Goal: Answer question/provide support: Share knowledge or assist other users

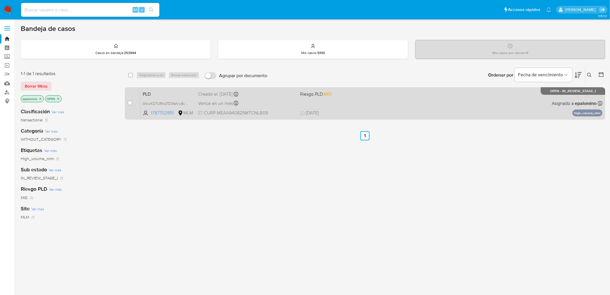
click at [154, 92] on span "PLD" at bounding box center [168, 94] width 51 height 8
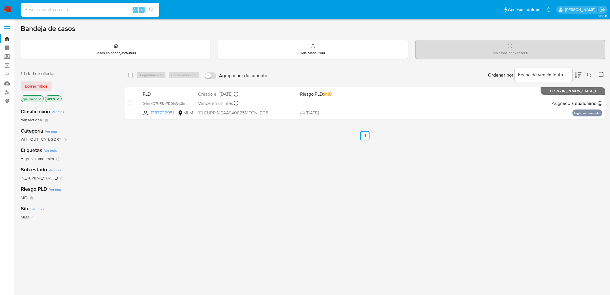
click at [47, 90] on div "1-1 de 1 resultados Borrar filtros epalomino OPEN" at bounding box center [67, 86] width 92 height 33
click at [47, 86] on span "Borrar filtros" at bounding box center [36, 86] width 23 height 8
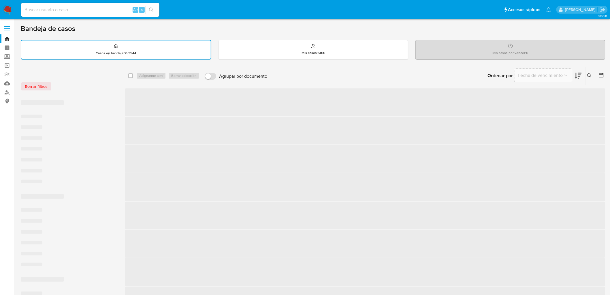
drag, startPoint x: 74, startPoint y: 91, endPoint x: 99, endPoint y: 97, distance: 25.1
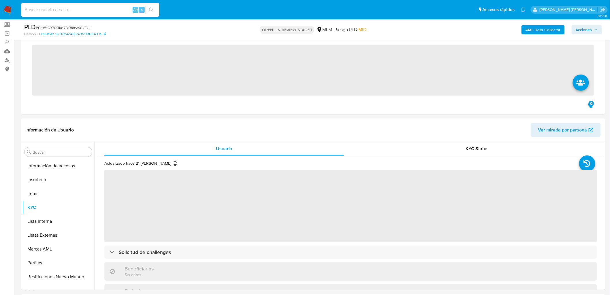
scroll to position [285, 0]
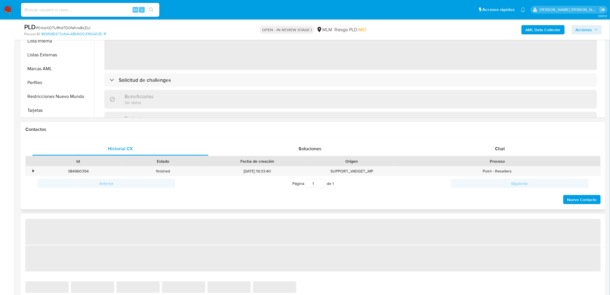
select select "10"
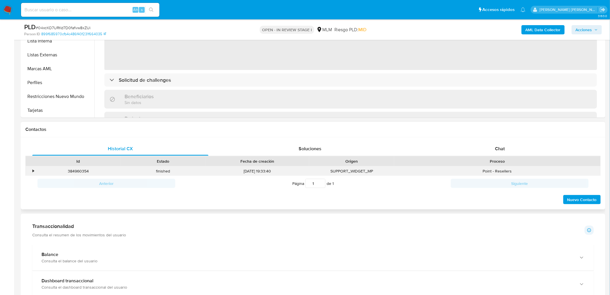
scroll to position [206, 0]
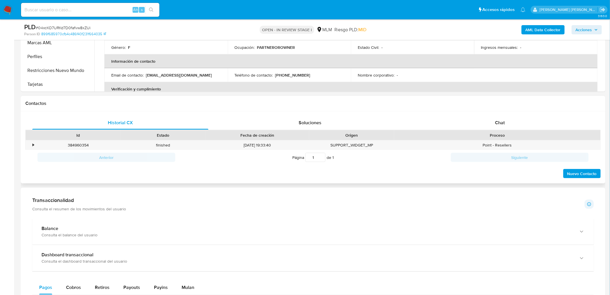
click at [515, 130] on div "Proceso" at bounding box center [497, 135] width 207 height 10
click at [496, 119] on span "Chat" at bounding box center [501, 122] width 10 height 7
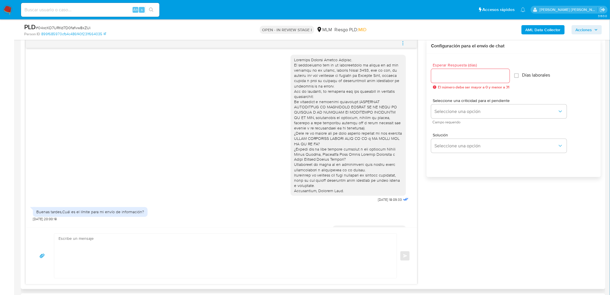
scroll to position [62, 0]
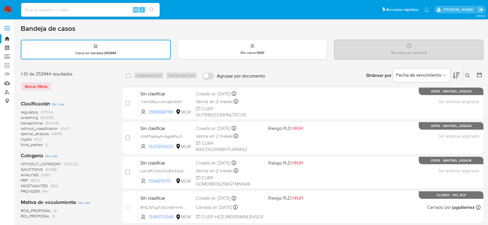
click at [468, 74] on icon at bounding box center [467, 75] width 4 height 4
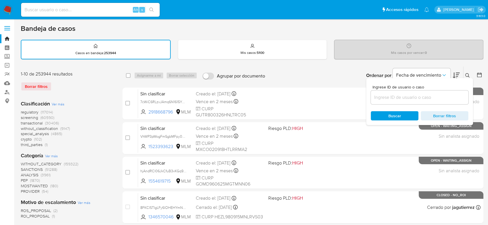
click at [390, 95] on input at bounding box center [419, 98] width 98 height 8
type input "2918267596"
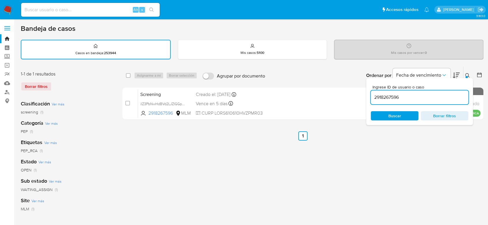
click at [466, 77] on div at bounding box center [466, 77] width 2 height 2
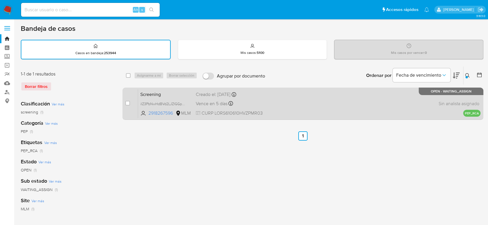
click at [157, 92] on span "Screening" at bounding box center [165, 94] width 51 height 8
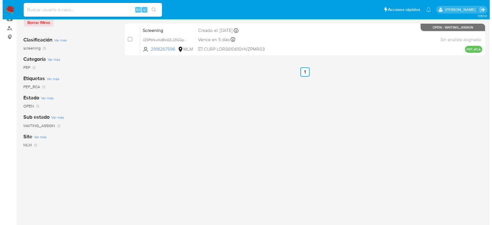
scroll to position [32, 0]
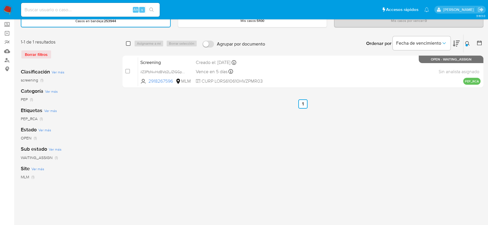
click at [128, 43] on input "checkbox" at bounding box center [128, 43] width 5 height 5
checkbox input "true"
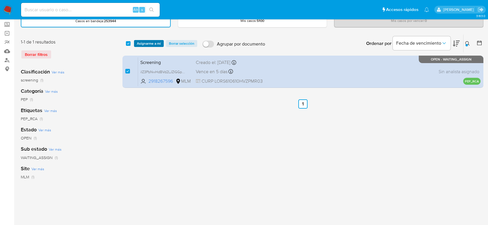
click at [144, 43] on span "Asignarme a mí" at bounding box center [149, 44] width 24 height 6
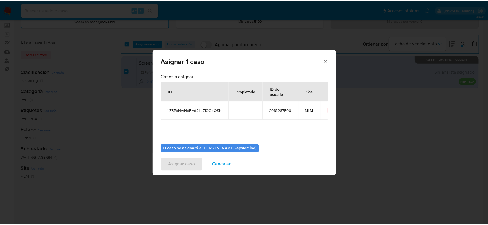
scroll to position [29, 0]
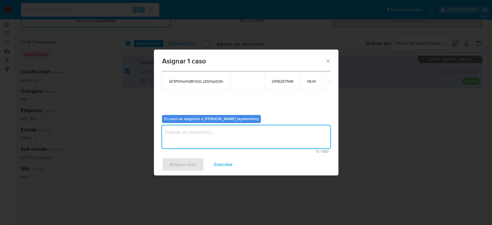
drag, startPoint x: 196, startPoint y: 134, endPoint x: 194, endPoint y: 151, distance: 17.2
click at [196, 134] on textarea "assign-modal" at bounding box center [246, 136] width 168 height 23
type textarea "AS"
click at [187, 164] on span "Asignar caso" at bounding box center [183, 164] width 27 height 13
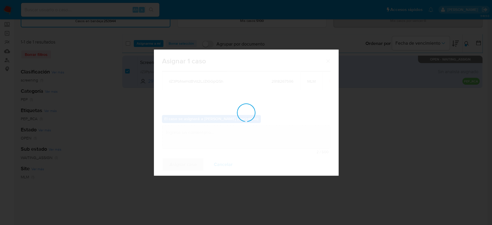
checkbox input "false"
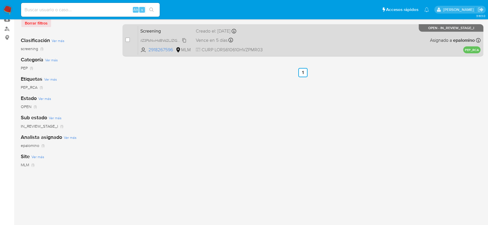
scroll to position [64, 0]
click at [153, 27] on span "Screening" at bounding box center [165, 30] width 51 height 8
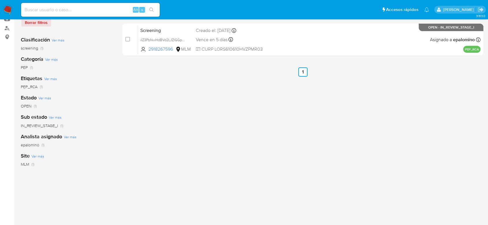
click at [9, 12] on img at bounding box center [8, 10] width 10 height 10
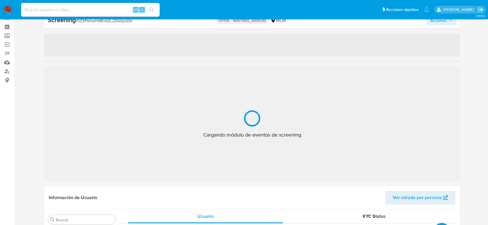
scroll to position [285, 0]
select select "10"
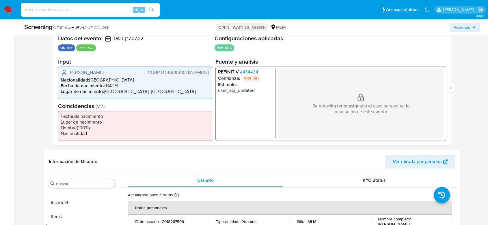
scroll to position [117, 0]
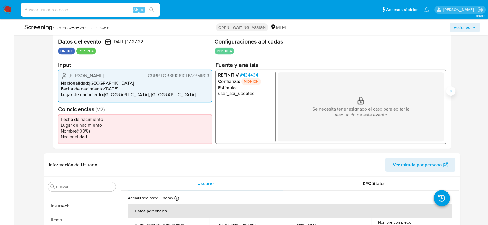
click at [451, 87] on button "Siguiente" at bounding box center [450, 91] width 9 height 9
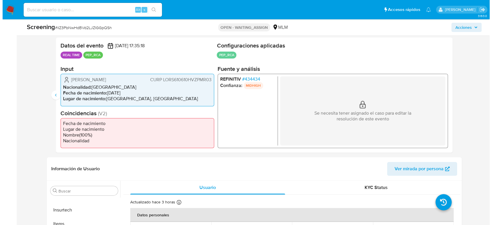
scroll to position [85, 0]
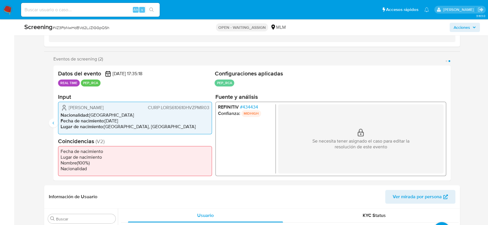
click at [247, 106] on span "# 434434" at bounding box center [249, 107] width 18 height 6
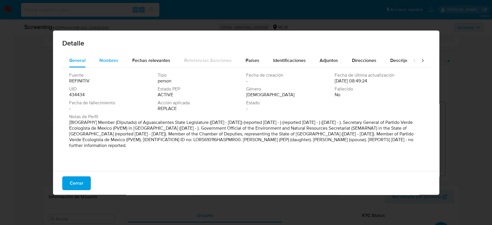
click at [111, 63] on span "Nombres" at bounding box center [109, 60] width 19 height 7
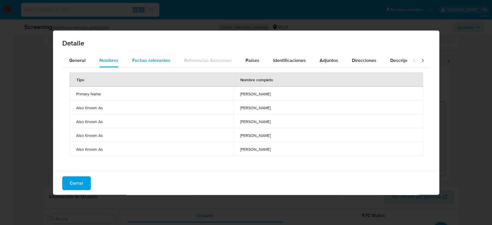
click at [145, 59] on span "Fechas relevantes" at bounding box center [151, 60] width 38 height 7
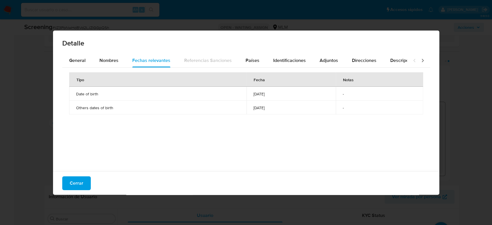
click at [208, 205] on div "Detalle General Nombres Fechas relevantes Referencias Sanciones Países Identifi…" at bounding box center [246, 112] width 492 height 225
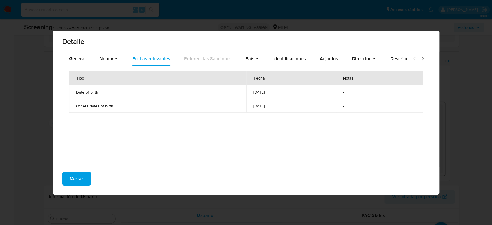
click at [81, 181] on span "Cerrar" at bounding box center [77, 179] width 14 height 13
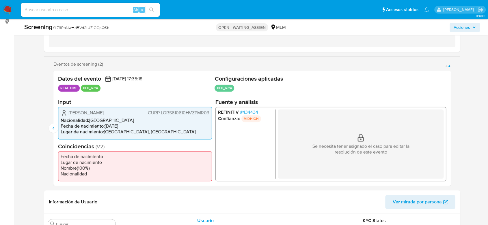
scroll to position [128, 0]
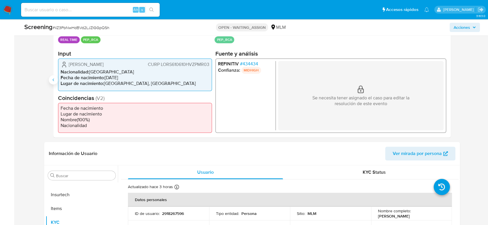
click at [52, 81] on icon "Anterior" at bounding box center [53, 80] width 5 height 5
click at [248, 63] on span "# 434434" at bounding box center [249, 64] width 18 height 6
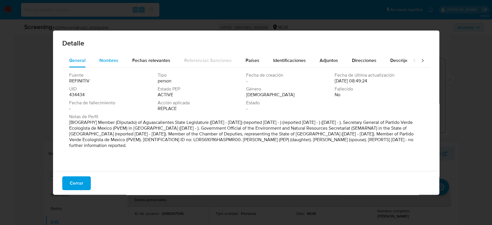
click at [113, 62] on span "Nombres" at bounding box center [109, 60] width 19 height 7
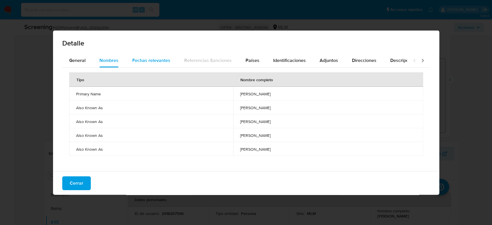
click at [149, 57] on span "Fechas relevantes" at bounding box center [151, 60] width 38 height 7
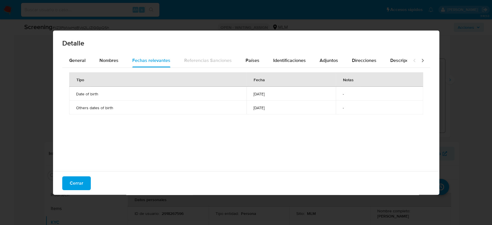
click at [208, 203] on div "Detalle General Nombres Fechas relevantes Referencias Sanciones Países Identifi…" at bounding box center [246, 112] width 492 height 225
click at [70, 184] on span "Cerrar" at bounding box center [77, 183] width 14 height 13
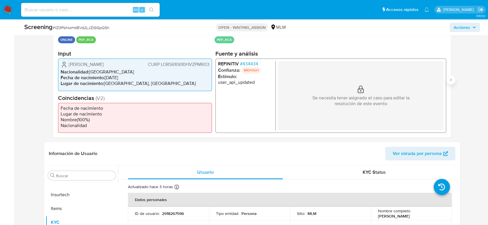
click at [452, 80] on icon "Siguiente" at bounding box center [450, 80] width 5 height 5
click at [251, 62] on span "# 434434" at bounding box center [249, 64] width 18 height 6
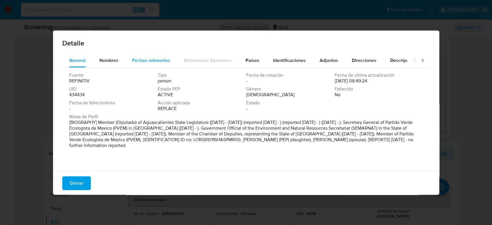
click at [138, 60] on span "Fechas relevantes" at bounding box center [151, 60] width 38 height 7
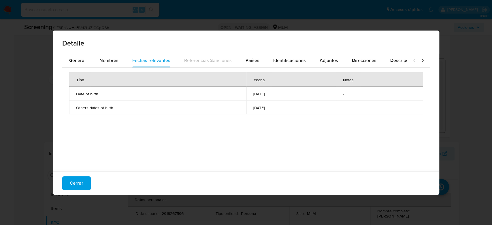
click at [210, 207] on div "Detalle General Nombres Fechas relevantes Referencias Sanciones Países Identifi…" at bounding box center [246, 112] width 492 height 225
click at [76, 178] on span "Cerrar" at bounding box center [77, 183] width 14 height 13
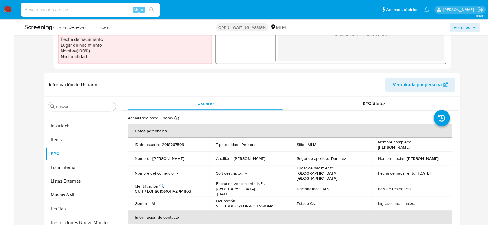
scroll to position [236, 0]
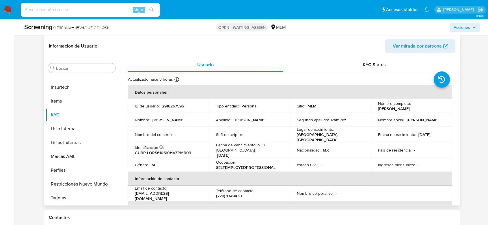
drag, startPoint x: 415, startPoint y: 108, endPoint x: 376, endPoint y: 107, distance: 39.5
click at [378, 107] on div "Nombre completo : Sergio Lopez Ramirez" at bounding box center [411, 106] width 67 height 10
copy p "Sergio Lopez Ramirez"
click at [174, 107] on p "2918267596" at bounding box center [173, 106] width 22 height 5
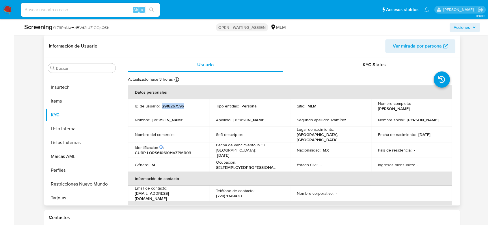
copy p "2918267596"
drag, startPoint x: 413, startPoint y: 110, endPoint x: 376, endPoint y: 109, distance: 36.9
click at [378, 109] on div "Nombre completo : Sergio Lopez Ramirez" at bounding box center [411, 106] width 67 height 10
copy p "[PERSON_NAME]"
drag, startPoint x: 439, startPoint y: 133, endPoint x: 431, endPoint y: 133, distance: 8.1
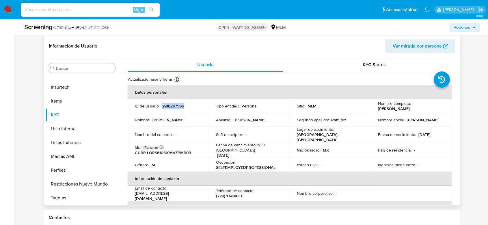
click at [431, 133] on div "Fecha de nacimiento : 10/06/1961" at bounding box center [411, 134] width 67 height 5
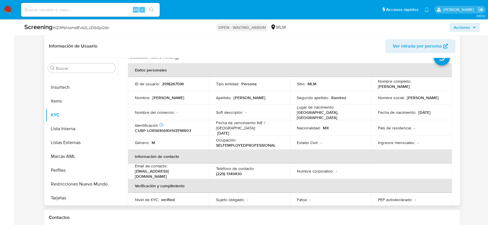
scroll to position [12, 0]
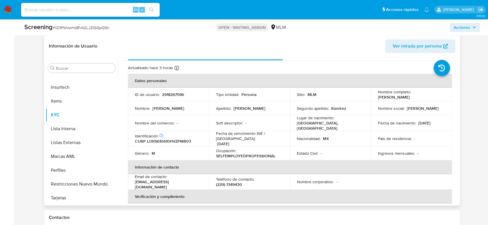
click at [171, 139] on p "CURP LORS610610HVZPMR03" at bounding box center [163, 141] width 56 height 5
copy p "LORS610610HVZPMR03"
drag, startPoint x: 436, startPoint y: 121, endPoint x: 415, endPoint y: 120, distance: 21.1
click at [415, 121] on div "Fecha de nacimiento : 10/06/1961" at bounding box center [411, 123] width 67 height 5
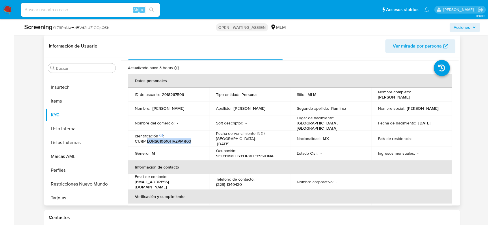
copy div "[DATE]"
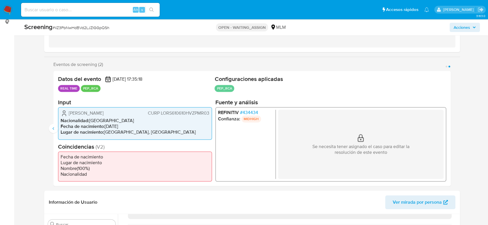
scroll to position [76, 0]
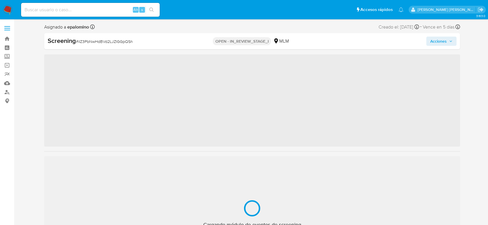
scroll to position [285, 0]
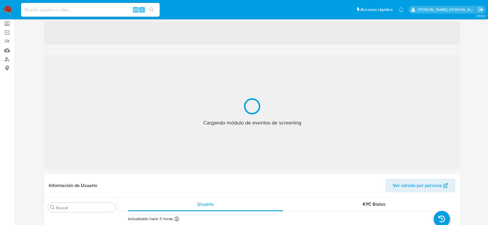
select select "10"
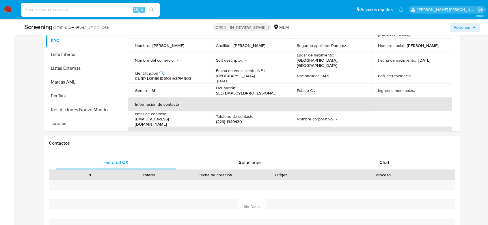
scroll to position [259, 0]
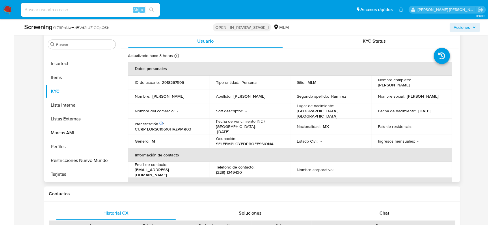
click at [206, 137] on td "Género : M" at bounding box center [168, 141] width 81 height 14
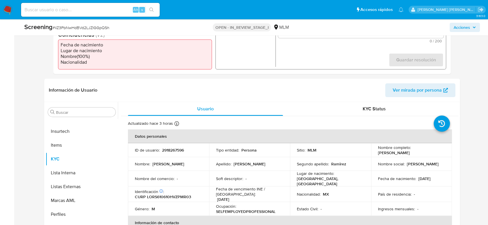
scroll to position [131, 0]
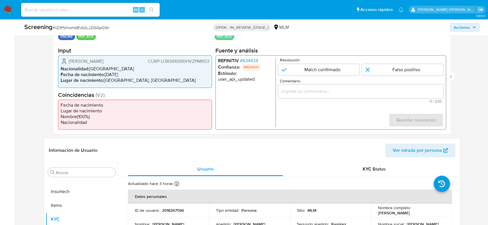
click at [250, 63] on span "# 434434" at bounding box center [249, 61] width 18 height 6
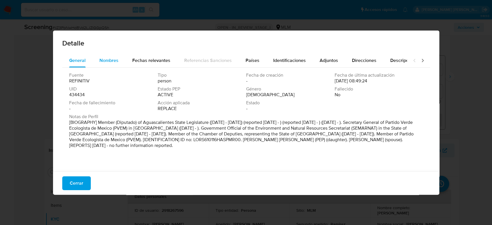
click at [108, 63] on span "Nombres" at bounding box center [109, 60] width 19 height 7
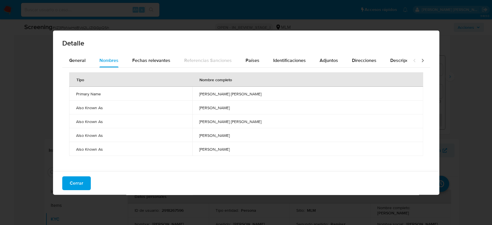
click at [132, 136] on span "Also Known As" at bounding box center [131, 135] width 110 height 5
click at [143, 56] on div "Fechas relevantes" at bounding box center [151, 61] width 38 height 14
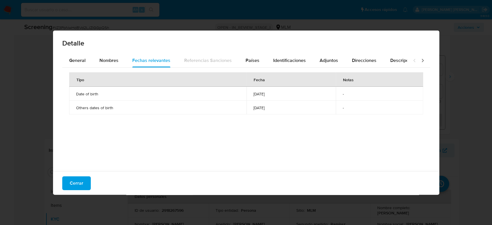
click at [173, 128] on div "Tipo Fecha Notas Date of birth 1961-01-16 - Others dates of birth 1961-01-16 -" at bounding box center [246, 118] width 368 height 101
click at [81, 185] on span "Cerrar" at bounding box center [77, 183] width 14 height 13
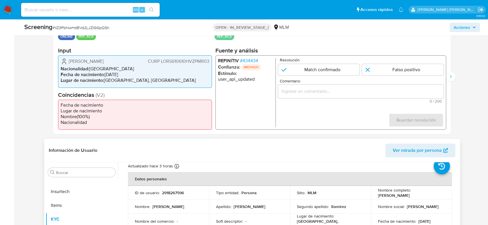
scroll to position [32, 0]
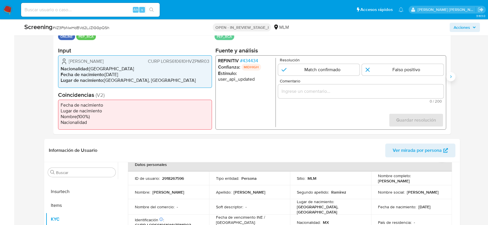
click at [451, 77] on icon "Siguiente" at bounding box center [450, 76] width 5 height 5
click at [252, 63] on span "# 434434" at bounding box center [249, 61] width 18 height 6
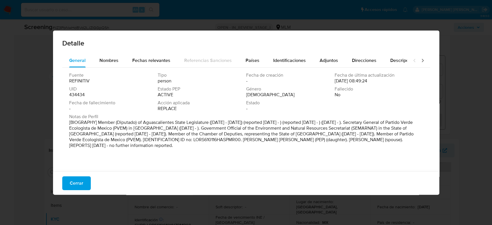
click at [212, 111] on div "Acción aplicada REPLACE" at bounding box center [202, 106] width 89 height 12
click at [147, 65] on div "Fechas relevantes" at bounding box center [151, 61] width 38 height 14
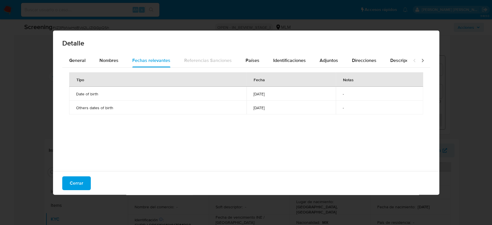
click at [169, 110] on td "Others dates of birth" at bounding box center [158, 108] width 178 height 14
click at [108, 65] on div "Nombres" at bounding box center [109, 61] width 19 height 14
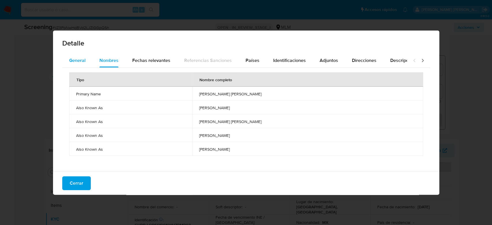
click at [82, 64] on span "General" at bounding box center [77, 60] width 16 height 7
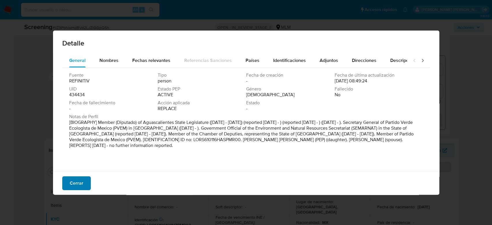
click at [72, 182] on span "Cerrar" at bounding box center [77, 183] width 14 height 13
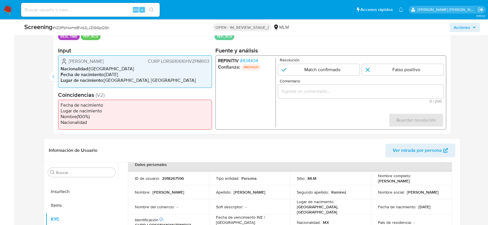
scroll to position [67, 0]
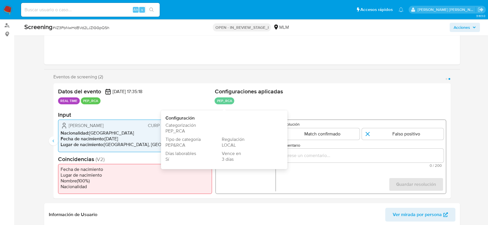
drag, startPoint x: 232, startPoint y: 100, endPoint x: 214, endPoint y: 101, distance: 17.6
click at [214, 101] on p "PEP_RCA" at bounding box center [224, 101] width 20 height 7
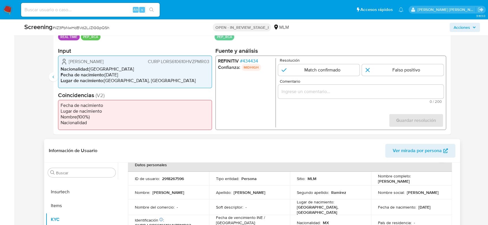
scroll to position [131, 0]
click at [250, 60] on span "# 434434" at bounding box center [249, 61] width 18 height 6
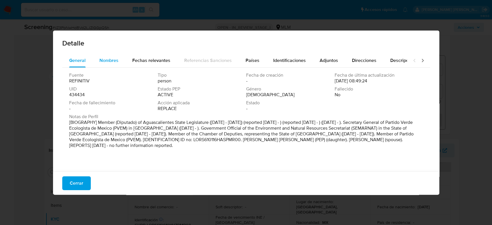
click at [110, 64] on div "Nombres" at bounding box center [109, 61] width 19 height 14
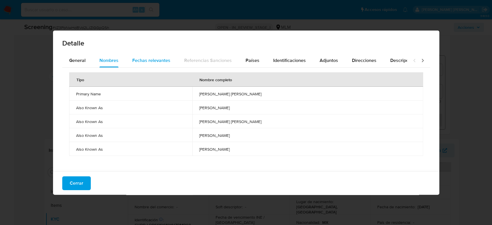
click at [141, 61] on span "Fechas relevantes" at bounding box center [151, 60] width 38 height 7
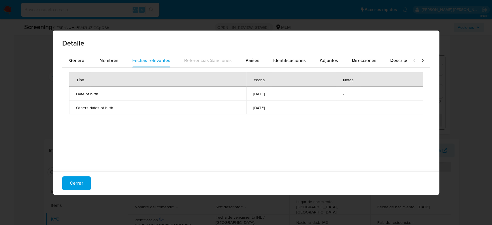
click at [203, 212] on div "Detalle General Nombres Fechas relevantes Referencias Sanciones Países Identifi…" at bounding box center [246, 112] width 492 height 225
click at [76, 180] on span "Cerrar" at bounding box center [77, 183] width 14 height 13
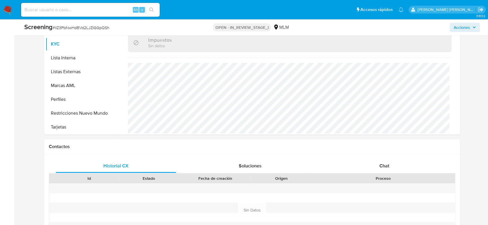
scroll to position [289, 0]
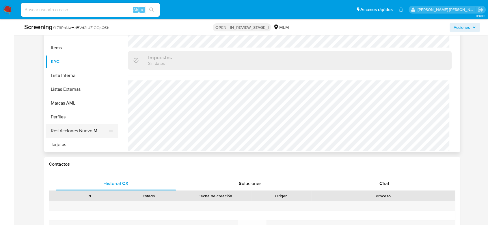
click at [83, 128] on button "Restricciones Nuevo Mundo" at bounding box center [80, 131] width 68 height 14
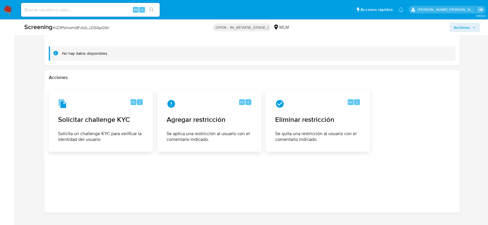
scroll to position [857, 0]
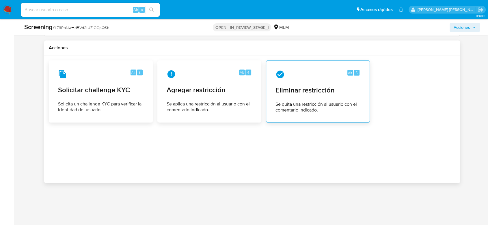
click at [293, 91] on span "Eliminar restricción" at bounding box center [317, 90] width 85 height 9
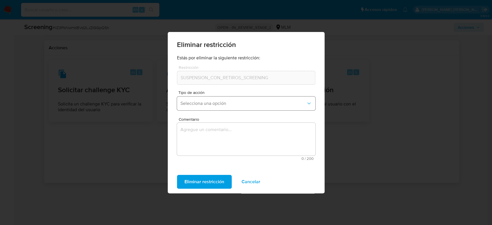
click at [231, 106] on span "Selecciona una opción" at bounding box center [244, 104] width 126 height 6
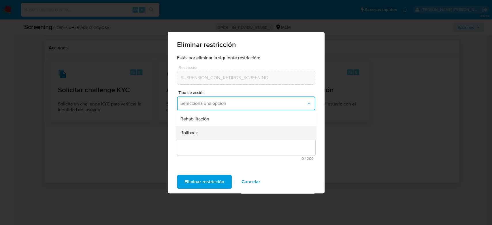
click at [214, 132] on div "Rollback" at bounding box center [245, 133] width 128 height 14
click at [205, 134] on textarea "Comentario" at bounding box center [246, 139] width 138 height 33
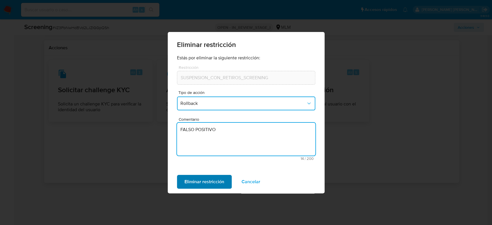
type textarea "FALSO POSITIVO"
click at [203, 178] on span "Eliminar restricción" at bounding box center [205, 182] width 40 height 13
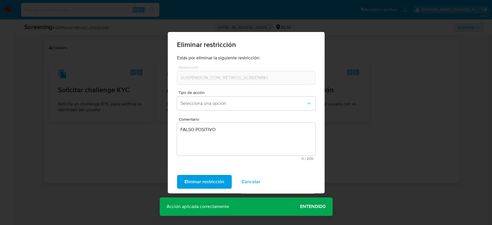
click at [315, 207] on span "Entendido" at bounding box center [313, 207] width 26 height 0
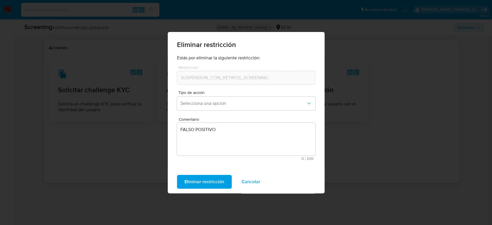
click at [214, 183] on span "Eliminar restricción" at bounding box center [205, 182] width 40 height 13
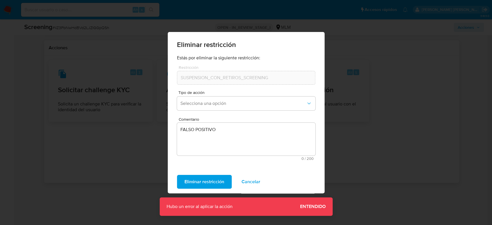
drag, startPoint x: 326, startPoint y: 207, endPoint x: 325, endPoint y: 166, distance: 41.5
click at [325, 207] on span "Entendido" at bounding box center [313, 207] width 26 height 0
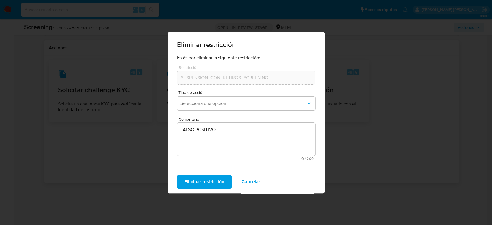
click at [247, 184] on span "Cancelar" at bounding box center [251, 182] width 19 height 13
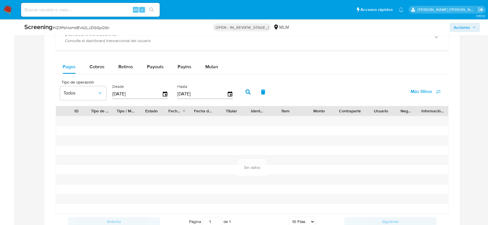
scroll to position [601, 0]
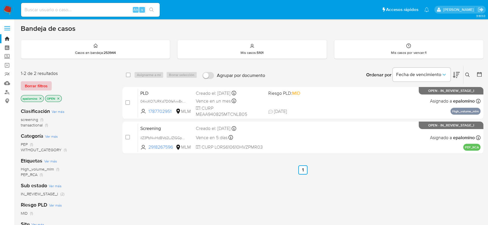
click at [45, 83] on span "Borrar filtros" at bounding box center [36, 86] width 23 height 8
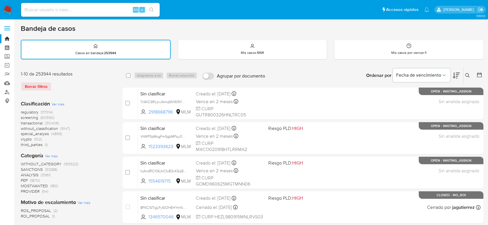
click at [467, 76] on icon at bounding box center [467, 75] width 4 height 4
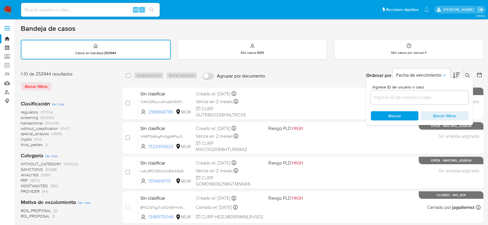
click at [400, 97] on input at bounding box center [419, 98] width 98 height 8
type input "2918267596"
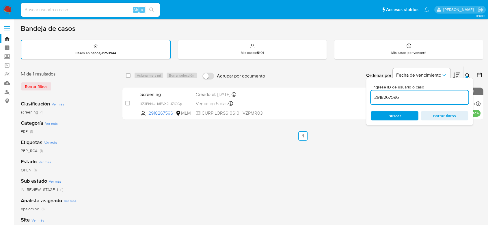
click at [470, 74] on button at bounding box center [468, 75] width 10 height 7
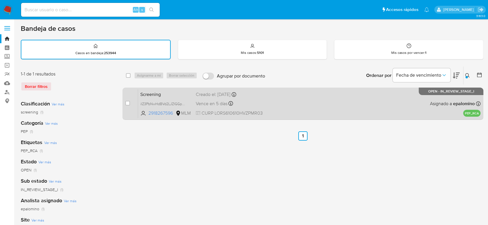
click at [143, 94] on span "Screening" at bounding box center [165, 94] width 51 height 8
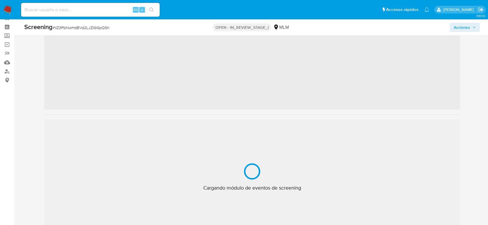
scroll to position [285, 0]
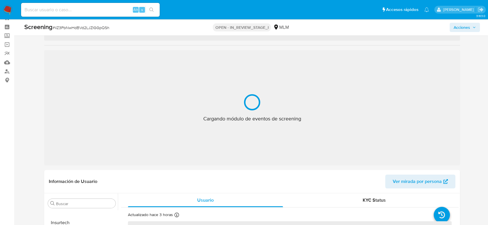
select select "10"
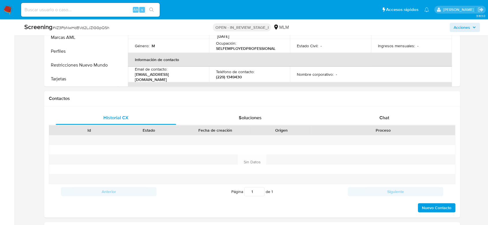
scroll to position [370, 0]
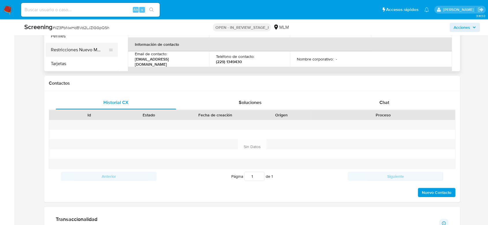
click at [88, 47] on button "Restricciones Nuevo Mundo" at bounding box center [80, 50] width 68 height 14
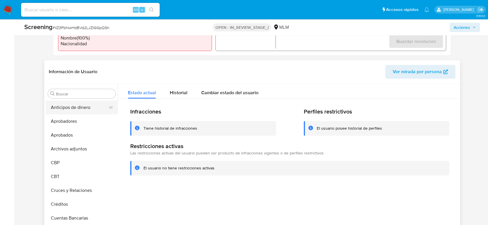
scroll to position [114, 0]
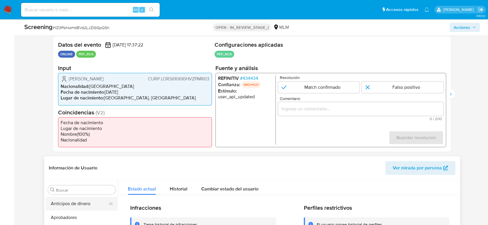
click at [74, 200] on button "Anticipos de dinero" at bounding box center [80, 204] width 68 height 14
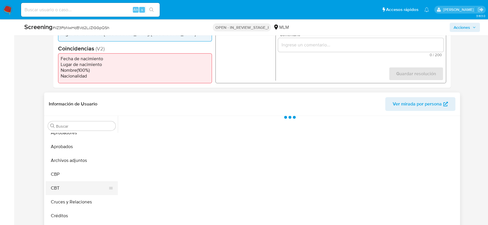
scroll to position [32, 0]
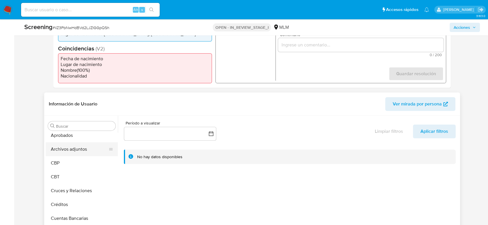
click at [77, 153] on button "Archivos adjuntos" at bounding box center [80, 150] width 68 height 14
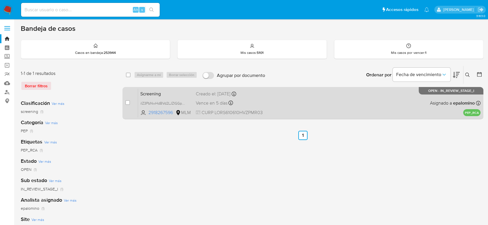
click at [151, 94] on span "Screening" at bounding box center [165, 94] width 51 height 8
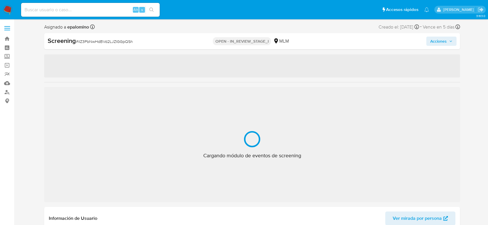
select select "10"
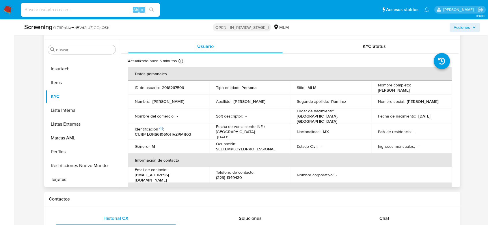
scroll to position [258, 0]
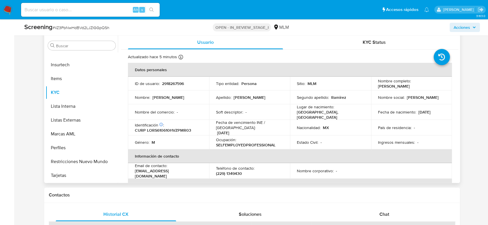
click at [196, 143] on div "Género : M" at bounding box center [168, 142] width 67 height 5
click at [80, 160] on button "Restricciones Nuevo Mundo" at bounding box center [80, 162] width 68 height 14
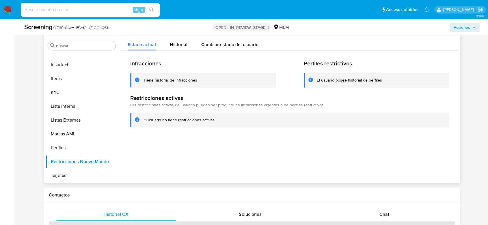
click at [182, 137] on div at bounding box center [288, 109] width 340 height 148
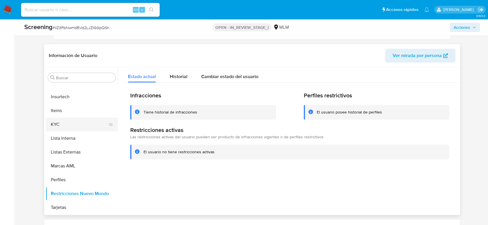
click at [74, 122] on button "KYC" at bounding box center [80, 125] width 68 height 14
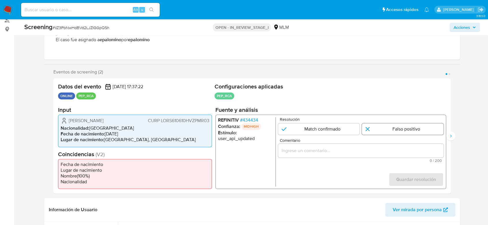
scroll to position [66, 0]
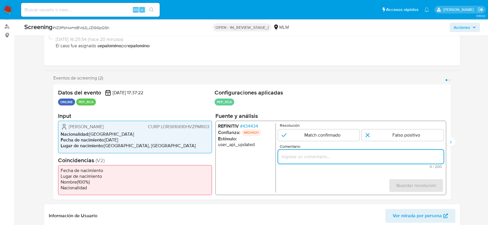
click at [342, 156] on input "Comentario" at bounding box center [360, 157] width 165 height 8
paste input "ALERTA DETONA POR SCREENING ONLINE, SE DESCARTA COINCIDENCIA EN LISTA DE SANCIO…"
type input "ALERTA DETONA POR SCREENING ONLINE, SE DESCARTA COINCIDENCIA EN LISTA DE SANCIO…"
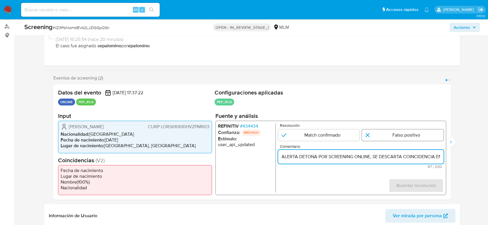
click at [379, 137] on input "1 de 2" at bounding box center [402, 136] width 82 height 12
radio input "true"
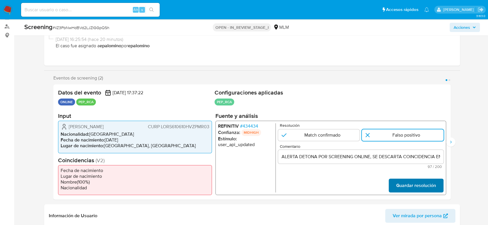
click at [412, 184] on span "Guardar resolución" at bounding box center [416, 185] width 40 height 13
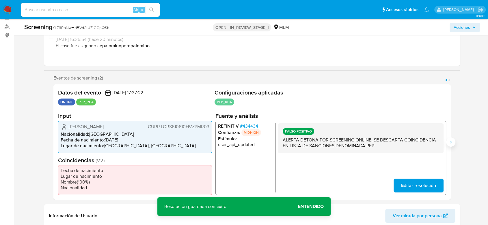
click at [450, 142] on icon "Siguiente" at bounding box center [450, 142] width 5 height 5
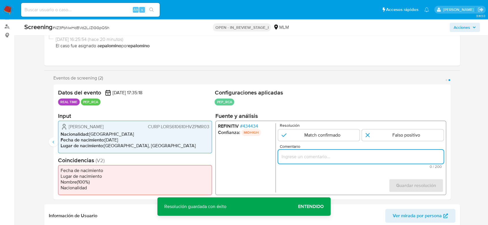
click at [370, 160] on input "Comentario" at bounding box center [360, 157] width 165 height 8
paste input "ALERTA DETONA POR SCREENING ONLINE, SE DESCARTA COINCIDENCIA EN LISTA DE SANCIO…"
type input "ALERTA DETONA POR SCREENING ONLINE, SE DESCARTA COINCIDENCIA EN LISTA DE SANCIO…"
click at [374, 136] on input "2 de 2" at bounding box center [402, 136] width 82 height 12
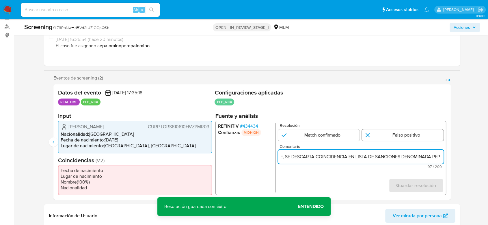
radio input "true"
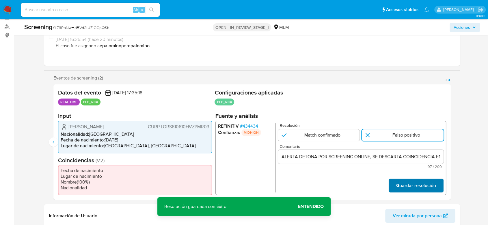
click at [419, 185] on span "Guardar resolución" at bounding box center [416, 185] width 40 height 13
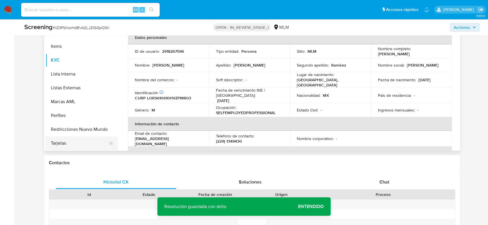
scroll to position [310, 0]
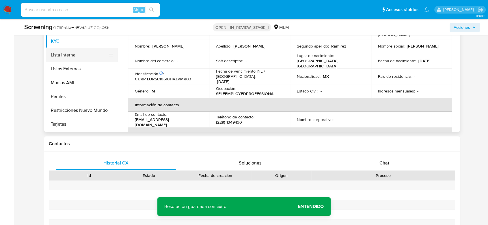
click at [74, 53] on button "Lista Interna" at bounding box center [80, 55] width 68 height 14
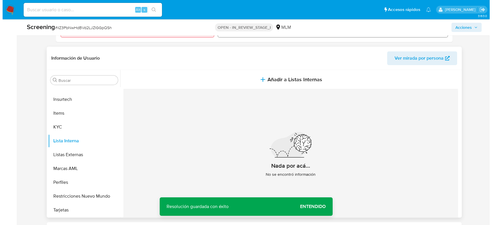
scroll to position [213, 0]
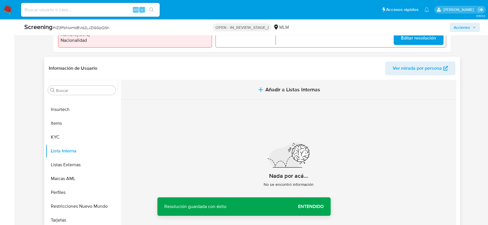
click at [263, 93] on button "Añadir a Listas Internas" at bounding box center [288, 89] width 335 height 19
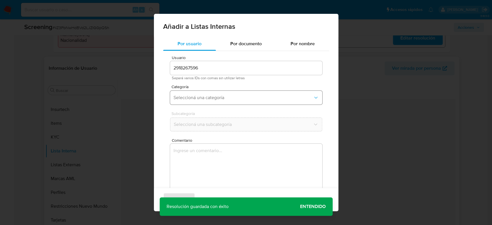
click at [230, 96] on span "Seleccioná una categoría" at bounding box center [244, 98] width 140 height 6
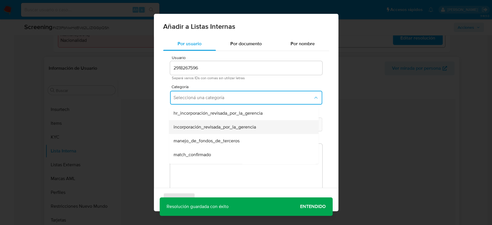
scroll to position [32, 0]
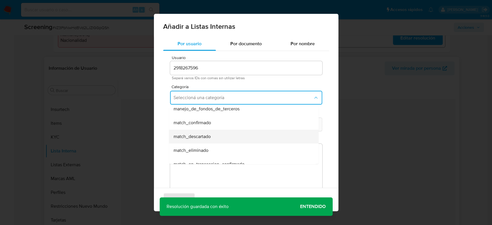
click at [218, 135] on div "match_descartado" at bounding box center [242, 137] width 137 height 14
click at [228, 127] on span "Seleccioná una subcategoría" at bounding box center [244, 125] width 140 height 6
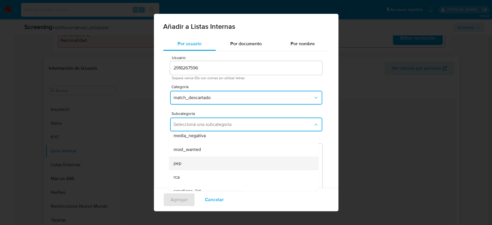
click at [202, 163] on div "pep" at bounding box center [242, 164] width 137 height 14
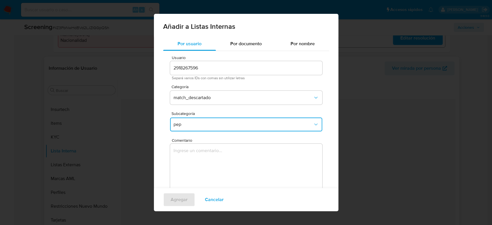
click at [200, 160] on textarea "Comentario" at bounding box center [246, 171] width 152 height 55
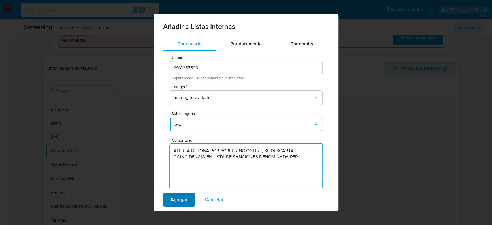
type textarea "ALERTA DETONA POR SCREENING ONLINE, SE DESCARTA COINCIDENCIA EN LISTA DE SANCIO…"
click at [175, 202] on span "Agregar" at bounding box center [179, 200] width 17 height 13
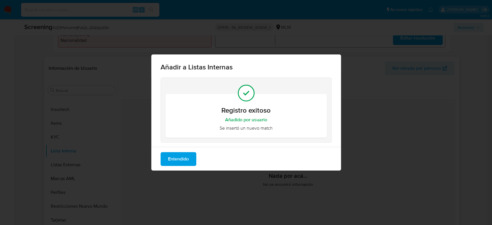
click at [181, 161] on span "Entendido" at bounding box center [178, 159] width 21 height 13
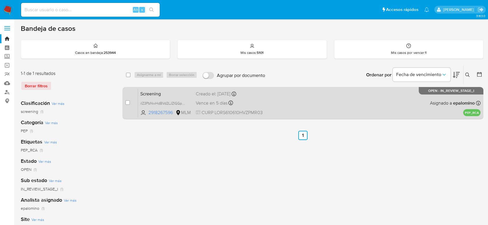
click at [151, 90] on span "Screening" at bounding box center [165, 94] width 51 height 8
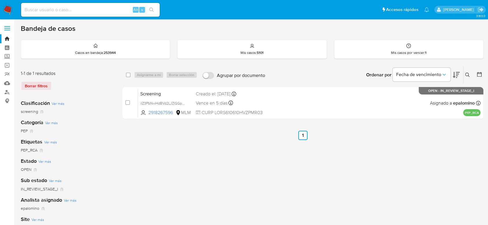
click at [10, 9] on img at bounding box center [8, 10] width 10 height 10
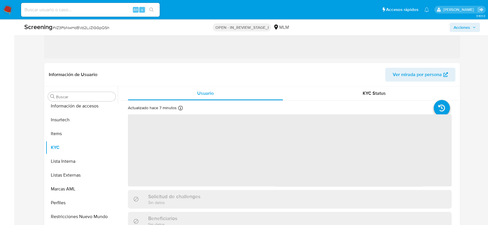
scroll to position [285, 0]
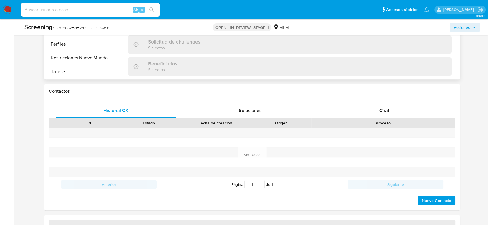
select select "10"
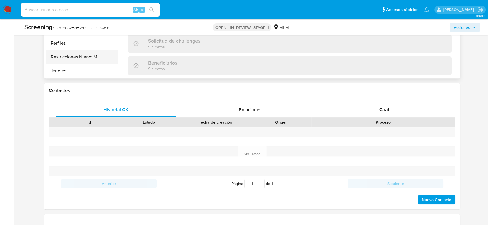
scroll to position [196, 0]
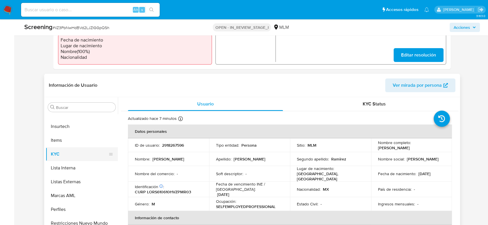
click at [91, 152] on button "KYC" at bounding box center [80, 154] width 68 height 14
click at [81, 220] on button "Restricciones Nuevo Mundo" at bounding box center [80, 224] width 68 height 14
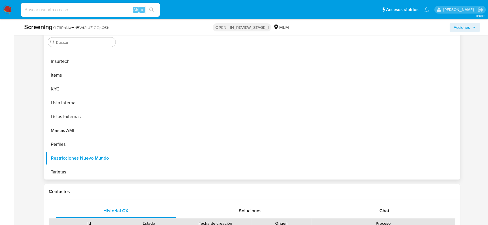
scroll to position [281, 0]
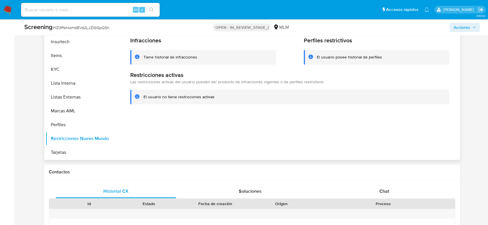
click at [155, 130] on div at bounding box center [288, 86] width 340 height 148
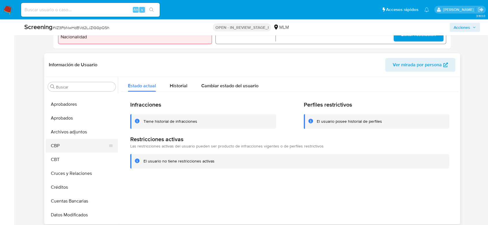
scroll to position [0, 0]
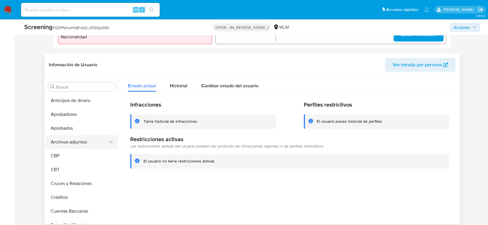
click at [70, 145] on button "Archivos adjuntos" at bounding box center [80, 142] width 68 height 14
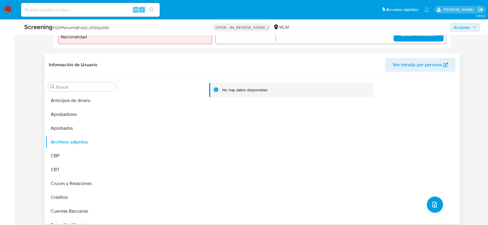
click at [157, 149] on div "No hay datos disponibles" at bounding box center [288, 151] width 340 height 148
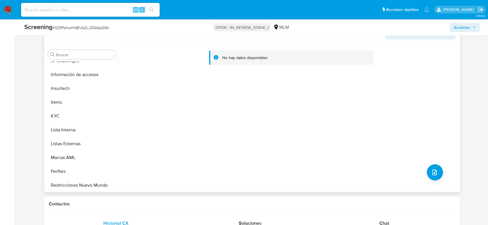
scroll to position [280, 0]
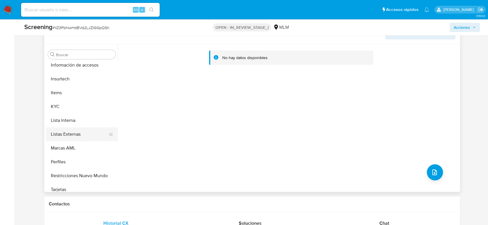
click at [76, 128] on button "Listas Externas" at bounding box center [80, 135] width 68 height 14
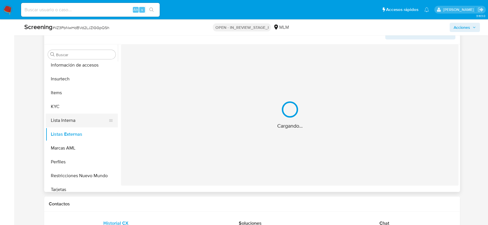
click at [74, 120] on button "Lista Interna" at bounding box center [80, 121] width 68 height 14
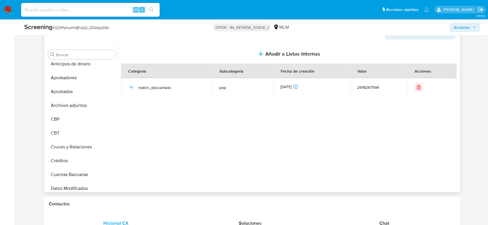
scroll to position [0, 0]
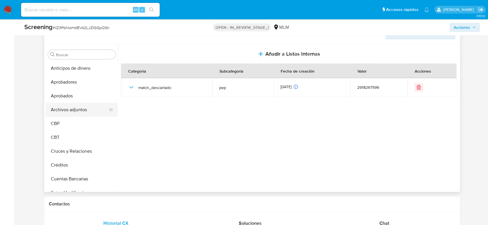
click at [78, 110] on button "Archivos adjuntos" at bounding box center [80, 110] width 68 height 14
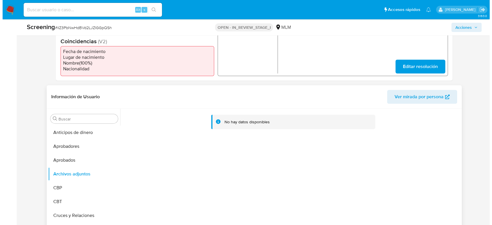
scroll to position [217, 0]
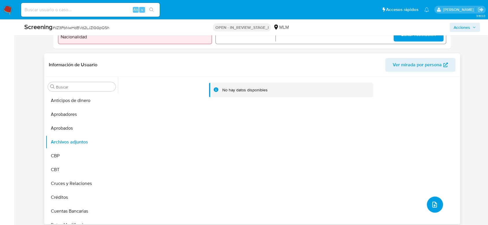
click at [431, 202] on icon "upload-file" at bounding box center [434, 204] width 7 height 7
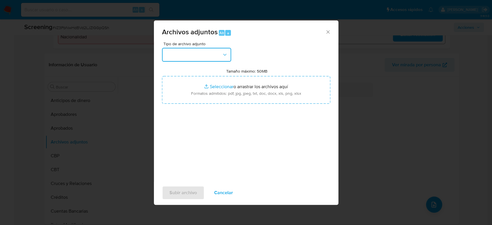
click at [211, 60] on button "button" at bounding box center [196, 55] width 69 height 14
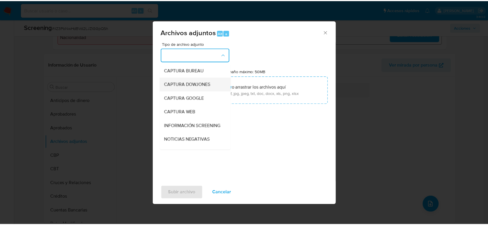
scroll to position [64, 0]
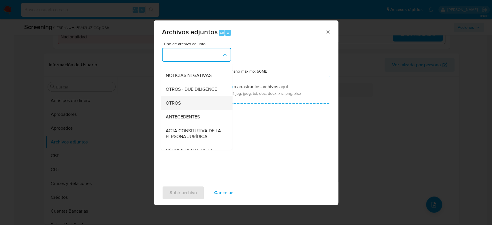
click at [192, 108] on div "OTROS" at bounding box center [195, 103] width 59 height 14
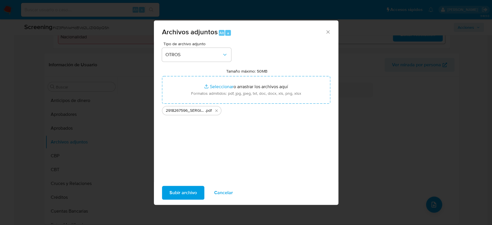
click at [187, 196] on span "Subir archivo" at bounding box center [183, 193] width 27 height 13
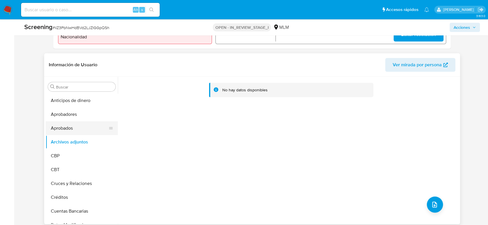
click at [70, 130] on button "Aprobados" at bounding box center [80, 128] width 68 height 14
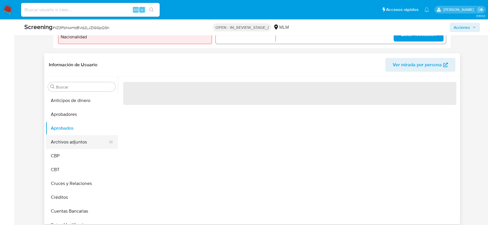
click at [69, 137] on button "Archivos adjuntos" at bounding box center [80, 142] width 68 height 14
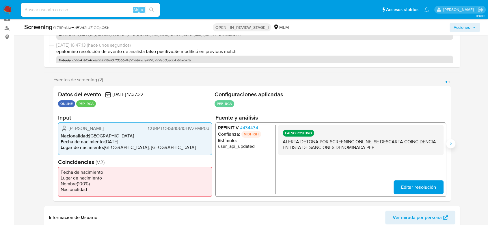
click at [450, 144] on icon "Siguiente" at bounding box center [450, 144] width 5 height 5
click at [250, 127] on span "# 434434" at bounding box center [249, 128] width 18 height 6
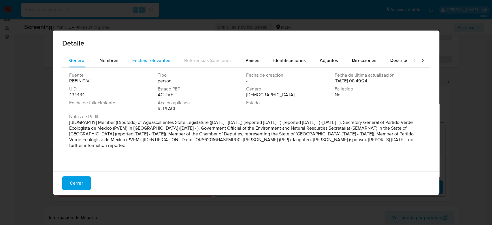
click at [143, 59] on span "Fechas relevantes" at bounding box center [151, 60] width 38 height 7
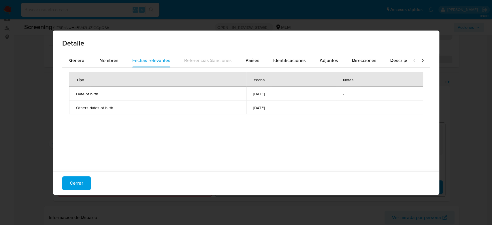
click at [199, 207] on div "Detalle General Nombres Fechas relevantes Referencias Sanciones Países Identifi…" at bounding box center [246, 112] width 492 height 225
click at [84, 185] on button "Cerrar" at bounding box center [76, 184] width 29 height 14
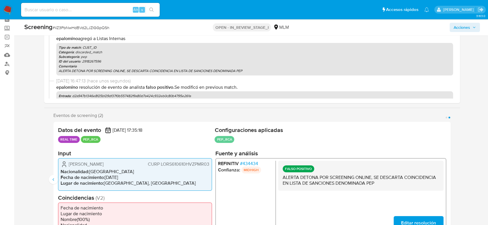
scroll to position [0, 0]
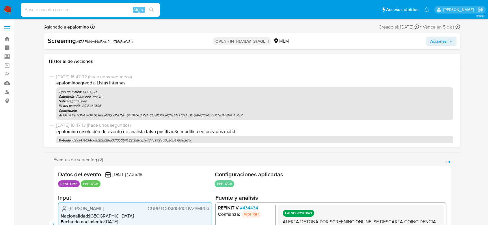
click at [435, 42] on span "Acciones" at bounding box center [438, 41] width 16 height 9
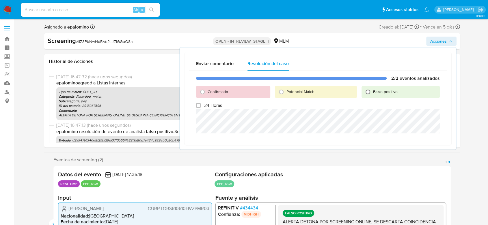
click at [367, 92] on input "Falso positivo" at bounding box center [367, 91] width 9 height 9
radio input "true"
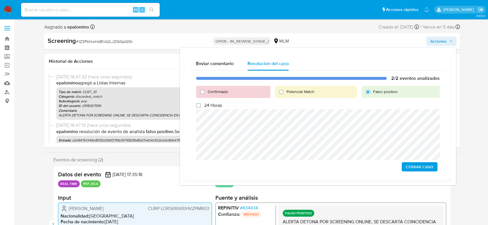
click at [415, 167] on span "Cerrar Caso" at bounding box center [419, 167] width 28 height 8
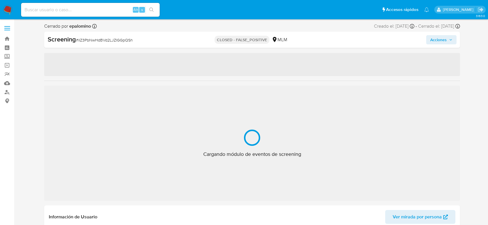
select select "10"
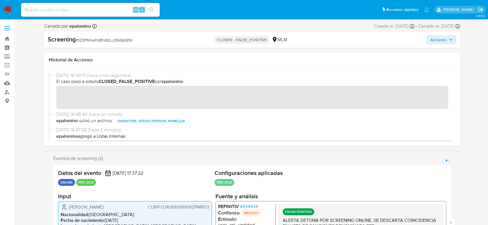
scroll to position [285, 0]
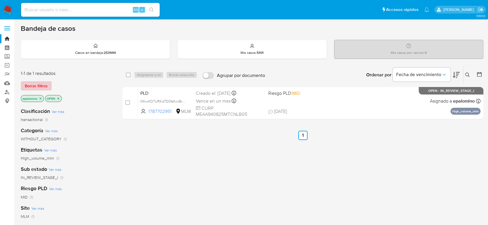
click at [33, 86] on span "Borrar filtros" at bounding box center [36, 86] width 23 height 8
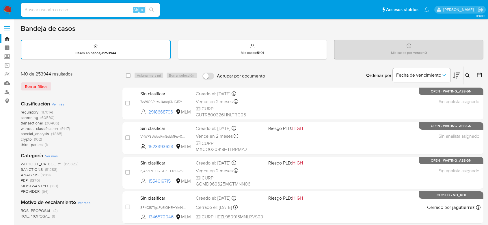
click at [90, 107] on div "Clasificación Ver más regulatory (117014) screening (60590) transactional (3040…" at bounding box center [67, 124] width 92 height 48
